Goal: Task Accomplishment & Management: Manage account settings

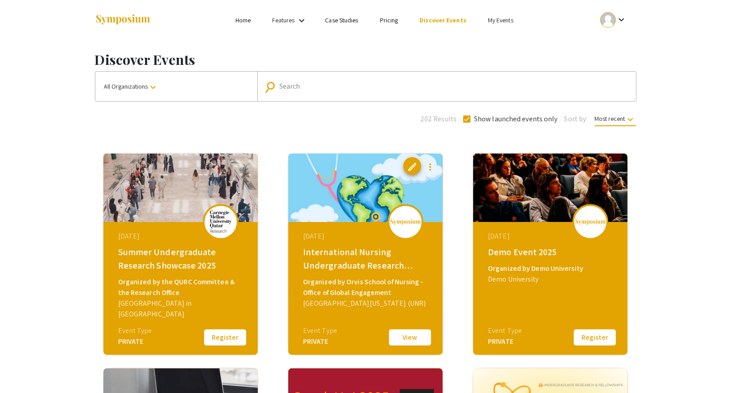
click at [492, 19] on link "My Events" at bounding box center [501, 20] width 26 height 8
click at [498, 43] on button "Events I've organized" at bounding box center [514, 39] width 77 height 21
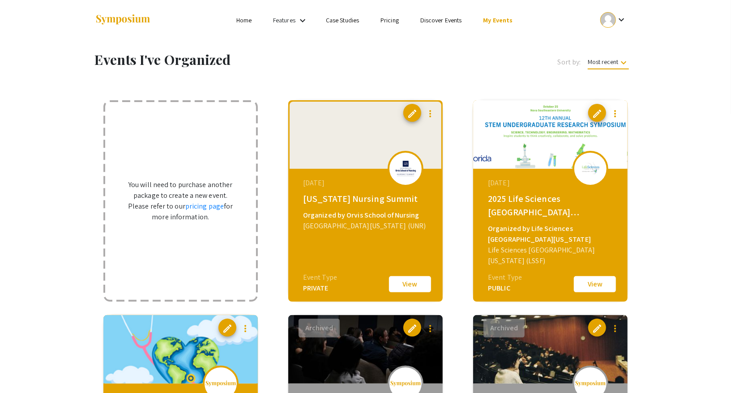
click at [611, 22] on div at bounding box center [608, 20] width 16 height 16
click at [609, 43] on button "My Account" at bounding box center [619, 44] width 55 height 21
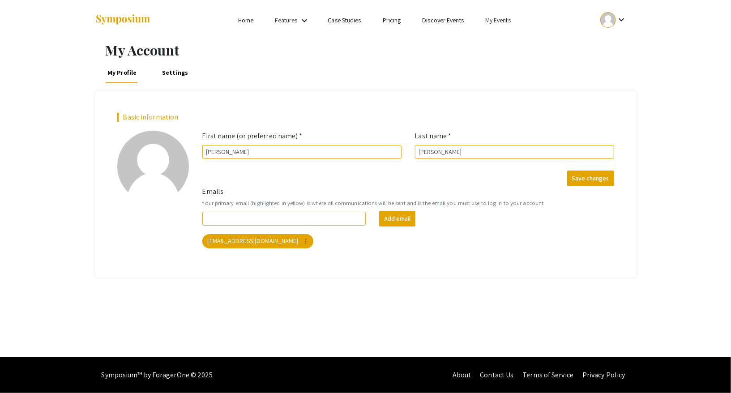
click at [609, 24] on div at bounding box center [608, 20] width 16 height 16
click at [506, 18] on div at bounding box center [365, 196] width 731 height 393
click at [501, 18] on link "My Events" at bounding box center [498, 20] width 26 height 8
click at [507, 42] on button "Events I've organized" at bounding box center [513, 39] width 77 height 21
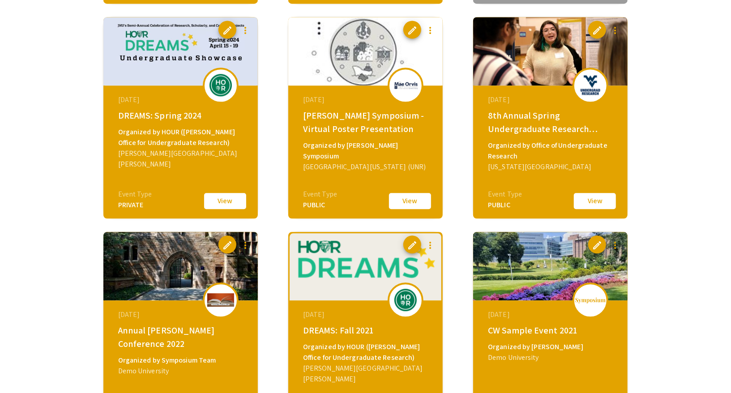
scroll to position [3594, 0]
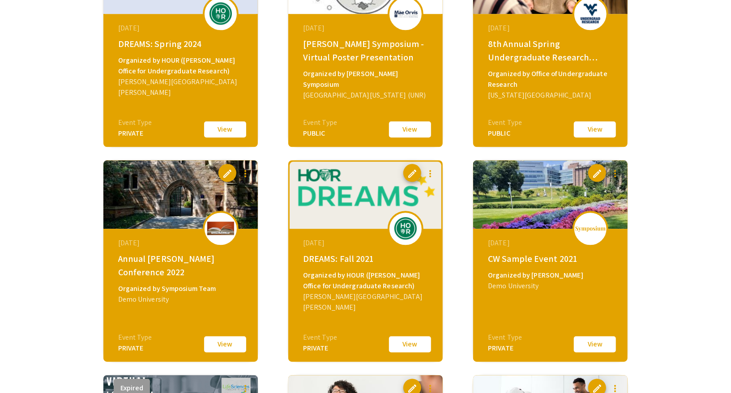
click at [221, 340] on button "View" at bounding box center [225, 344] width 45 height 19
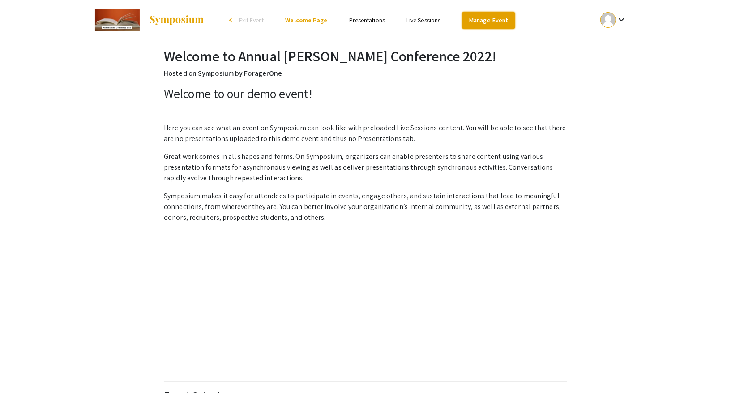
click at [488, 22] on link "Manage Event" at bounding box center [488, 20] width 53 height 17
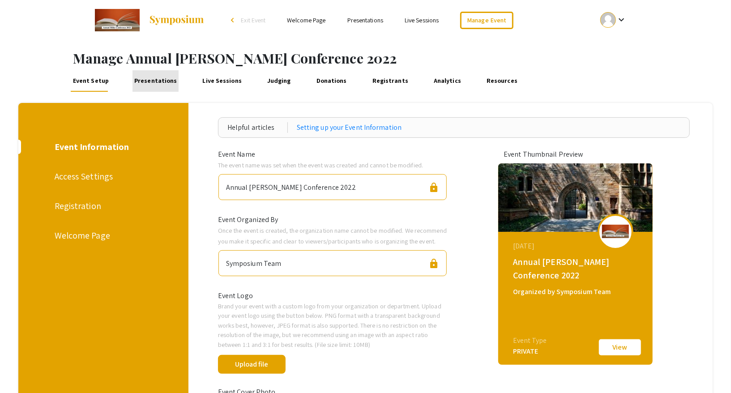
click at [168, 78] on link "Presentations" at bounding box center [156, 80] width 46 height 21
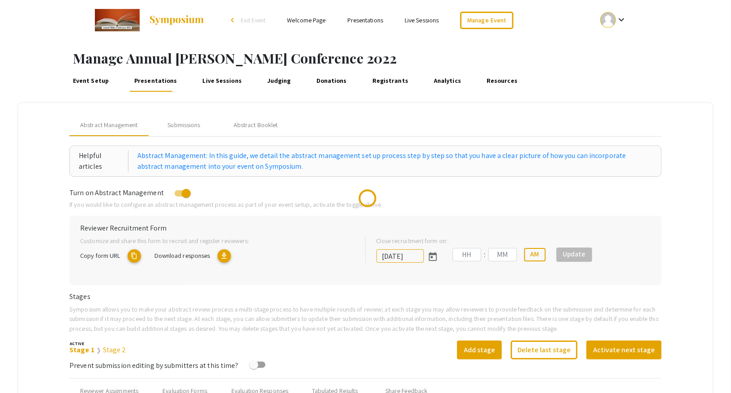
type input "10/27/2022"
type input "12"
type input "57"
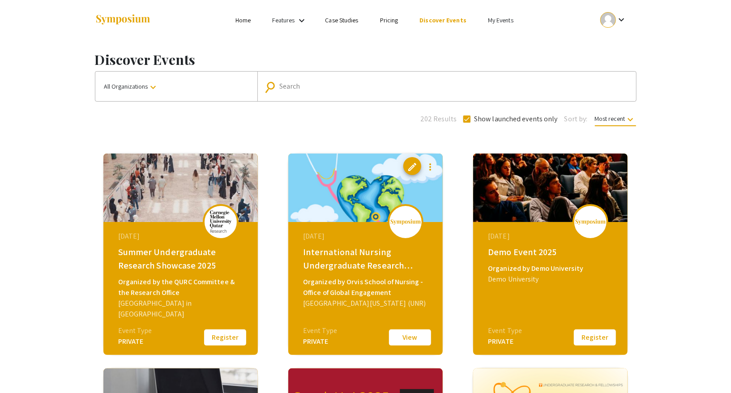
click at [507, 17] on link "My Events" at bounding box center [501, 20] width 26 height 8
click at [507, 35] on button "Events I've organized" at bounding box center [514, 39] width 77 height 21
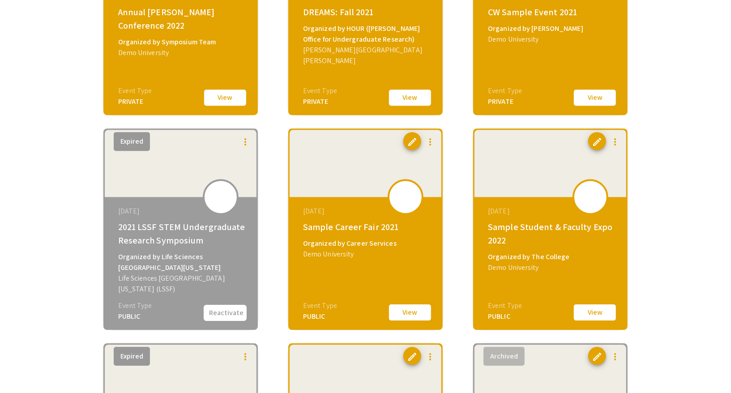
scroll to position [3839, 0]
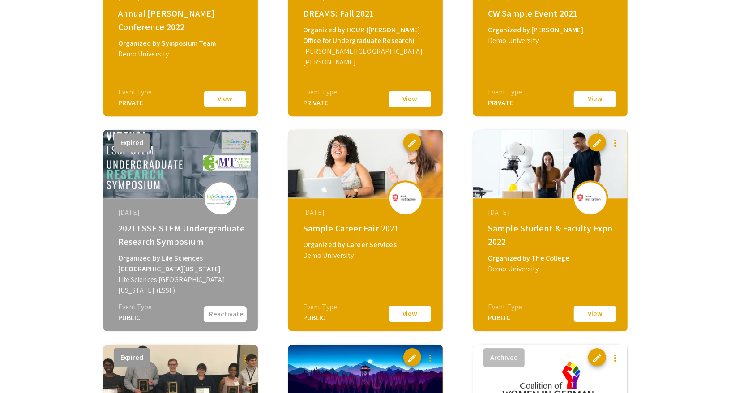
click at [419, 311] on button "View" at bounding box center [410, 314] width 45 height 19
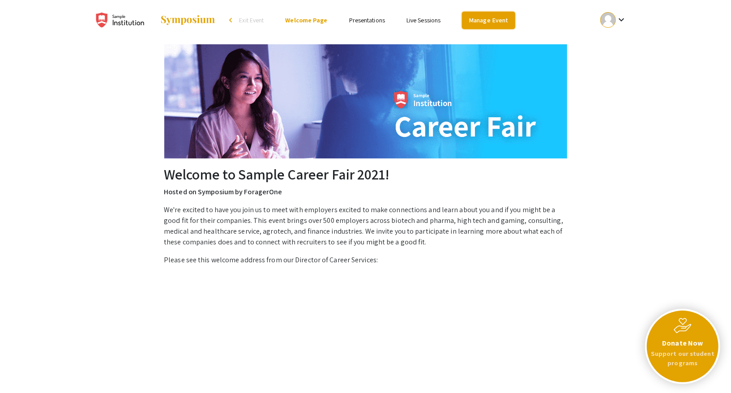
click at [484, 13] on link "Manage Event" at bounding box center [488, 20] width 53 height 17
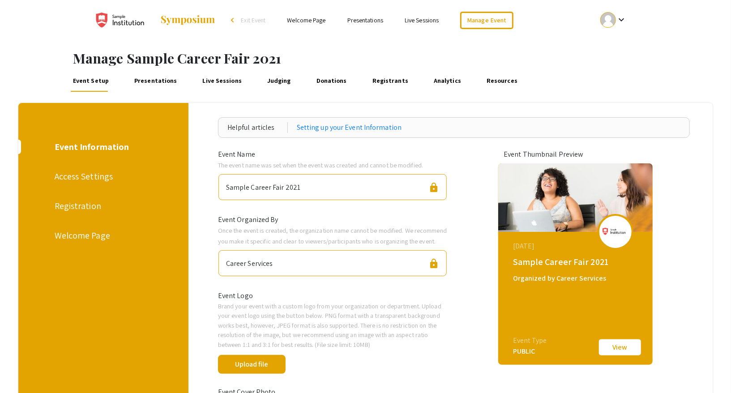
click at [159, 84] on link "Presentations" at bounding box center [156, 80] width 46 height 21
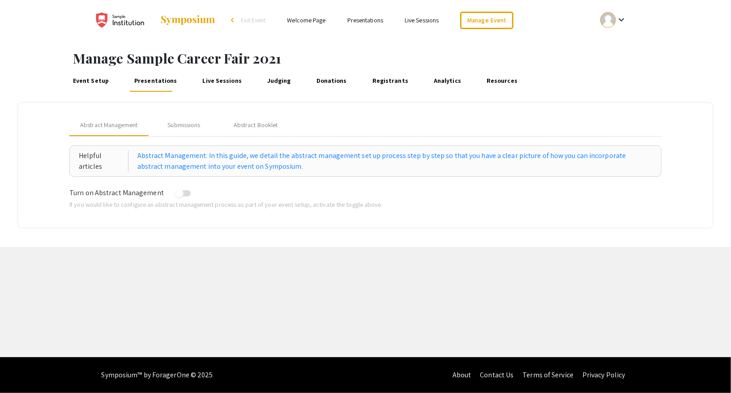
click at [248, 20] on span "Exit Event" at bounding box center [253, 20] width 25 height 8
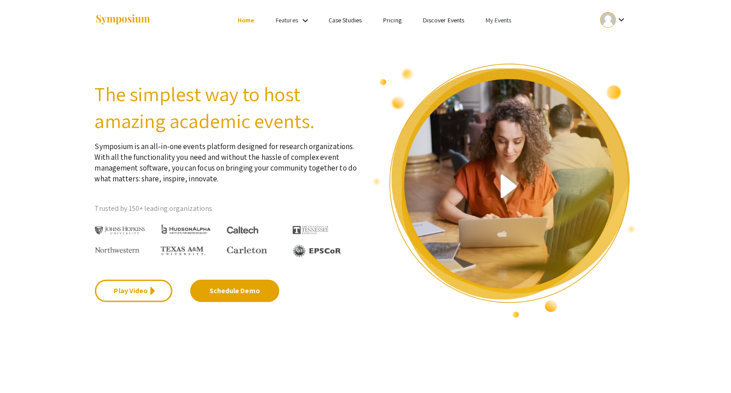
click at [489, 20] on link "My Events" at bounding box center [499, 20] width 26 height 8
click at [508, 41] on button "Events I've organized" at bounding box center [513, 39] width 77 height 21
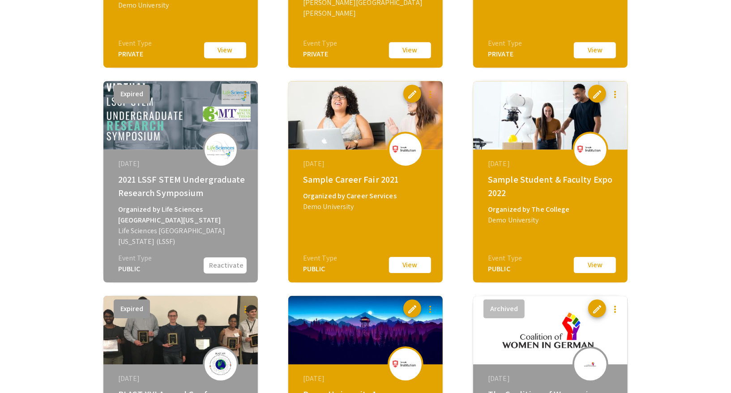
scroll to position [3886, 0]
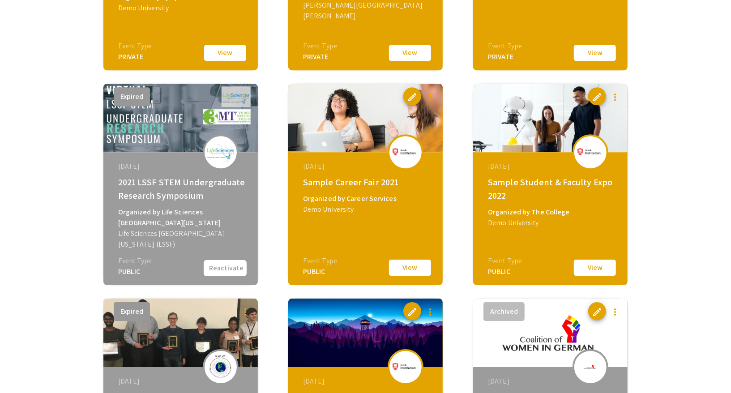
click at [595, 269] on button "View" at bounding box center [595, 267] width 45 height 19
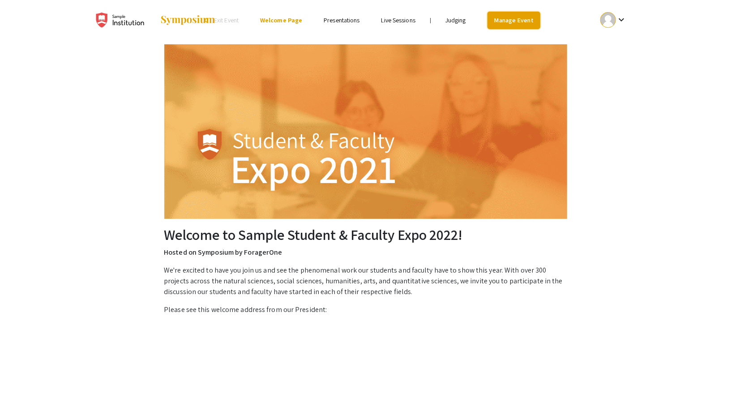
click at [493, 15] on link "Manage Event" at bounding box center [514, 20] width 53 height 17
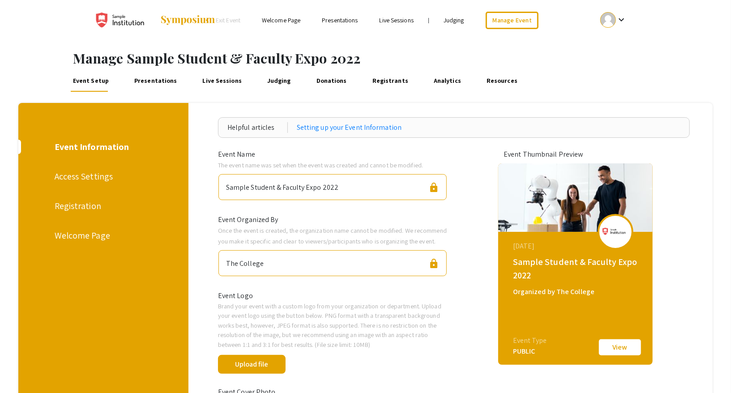
click at [159, 85] on link "Presentations" at bounding box center [156, 80] width 46 height 21
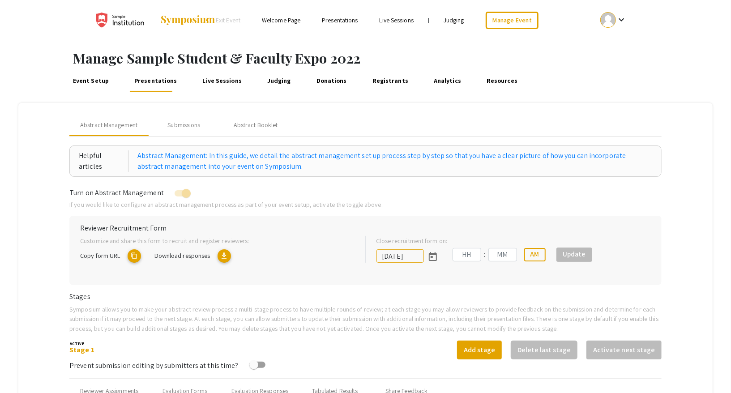
type input "7/8/2022"
type input "03"
type input "00"
